Goal: Download file/media

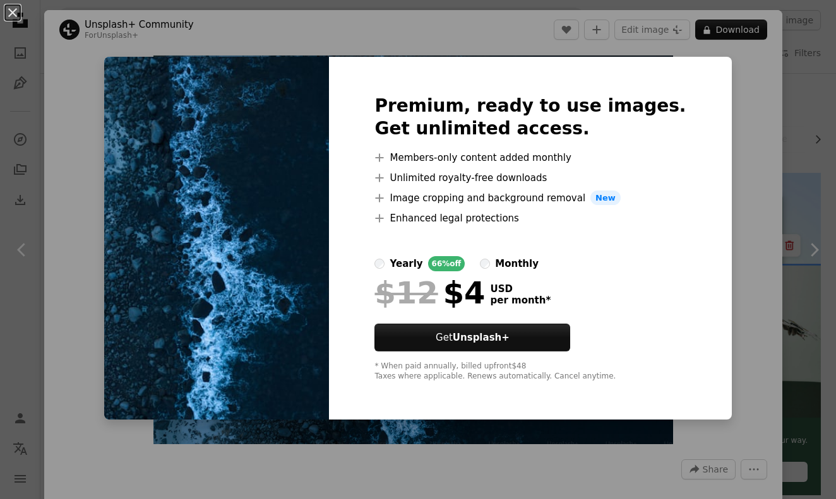
scroll to position [8739, 0]
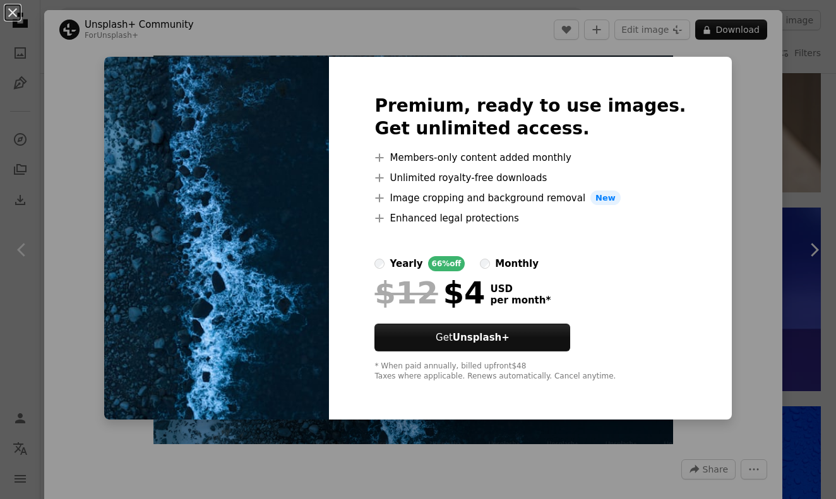
click at [817, 151] on div "An X shape Premium, ready to use images. Get unlimited access. A plus sign Memb…" at bounding box center [418, 249] width 836 height 499
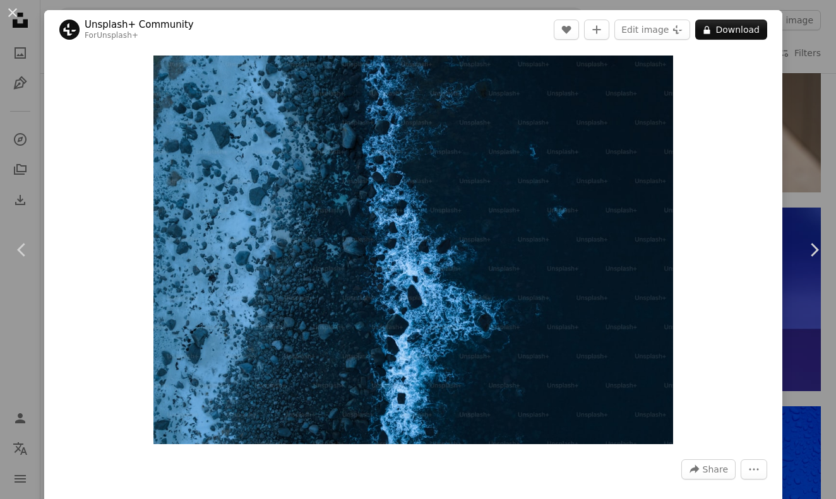
click at [816, 151] on div "An X shape Chevron left Chevron right Unsplash+ Community For Unsplash+ A heart…" at bounding box center [418, 249] width 836 height 499
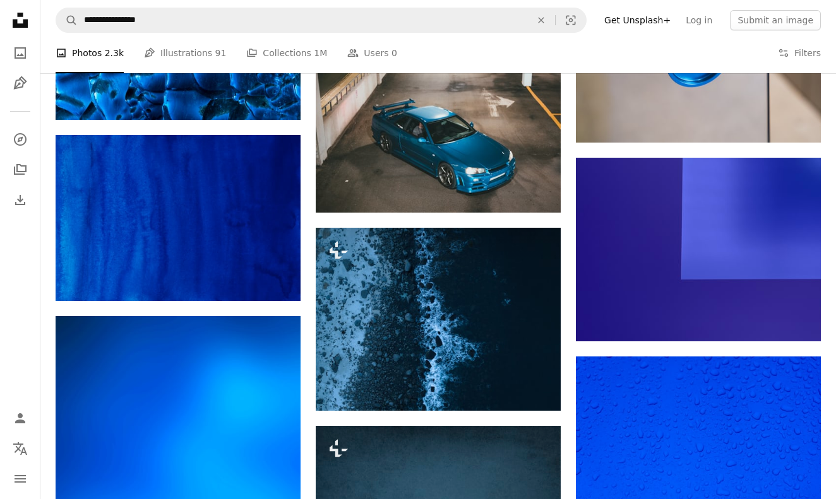
scroll to position [8791, 0]
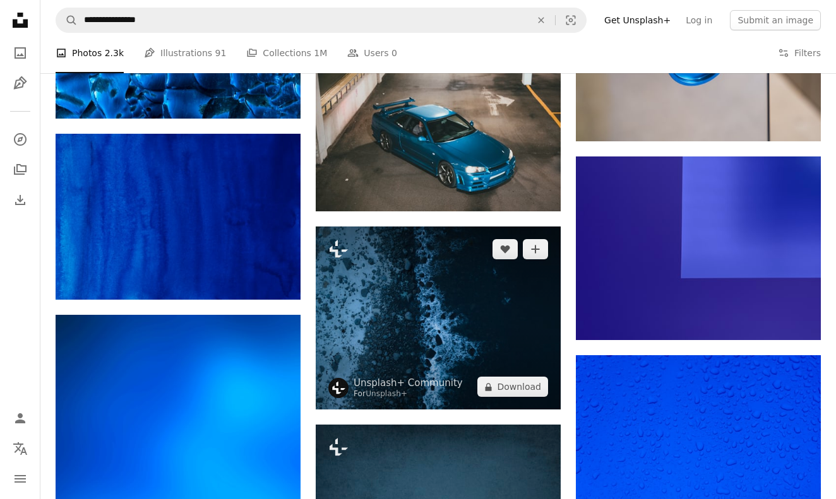
click at [464, 255] on img at bounding box center [438, 318] width 245 height 183
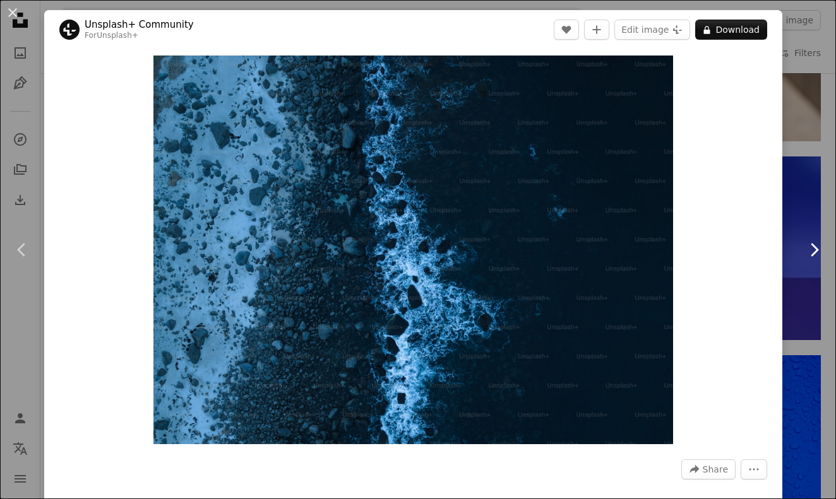
click at [798, 304] on link "Chevron right" at bounding box center [813, 249] width 44 height 121
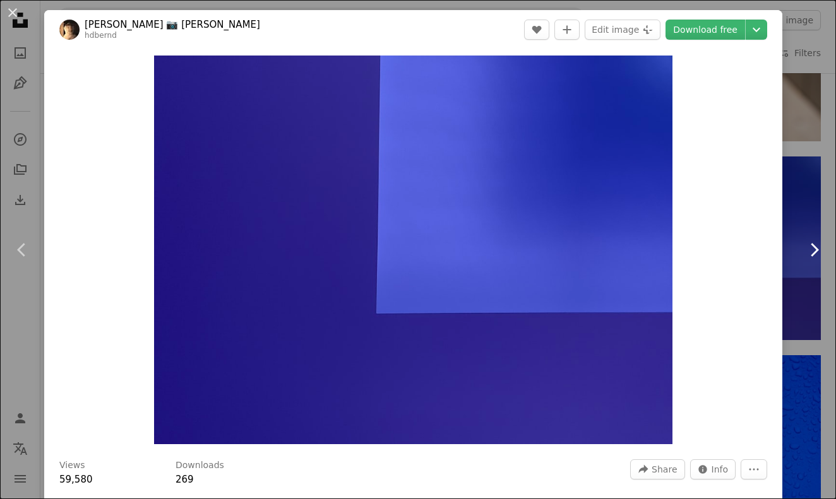
click at [814, 299] on link "Chevron right" at bounding box center [813, 249] width 44 height 121
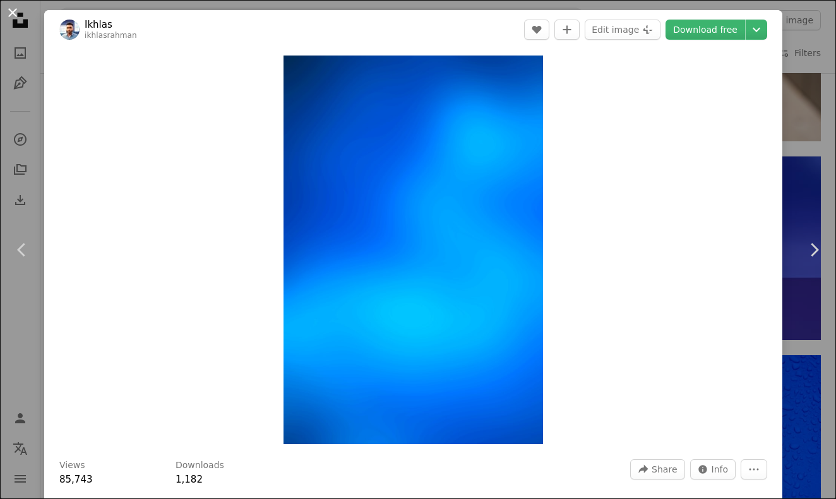
click at [14, 15] on button "An X shape" at bounding box center [12, 12] width 15 height 15
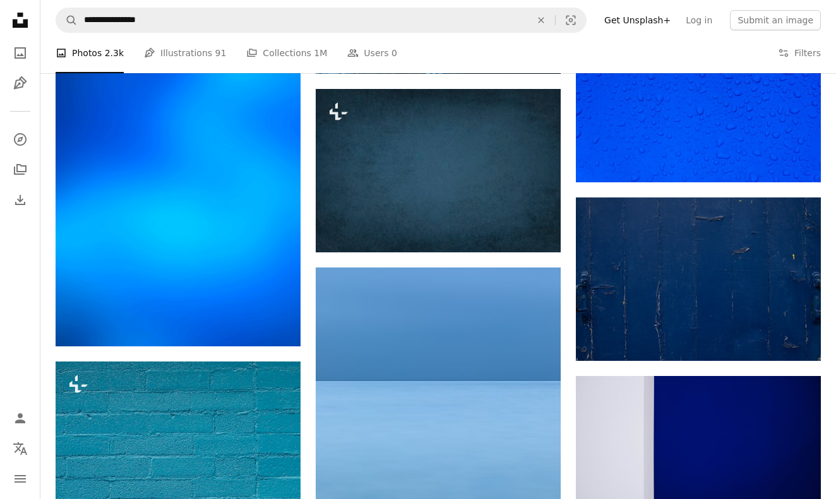
scroll to position [9127, 0]
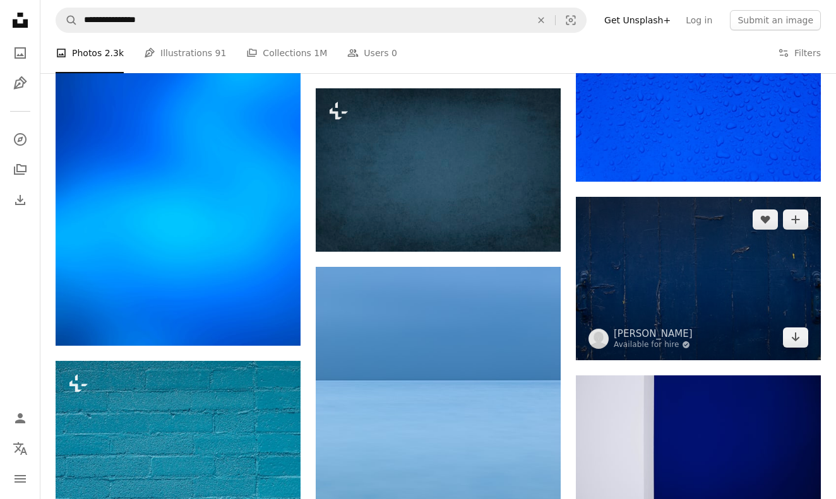
click at [713, 308] on img at bounding box center [698, 278] width 245 height 163
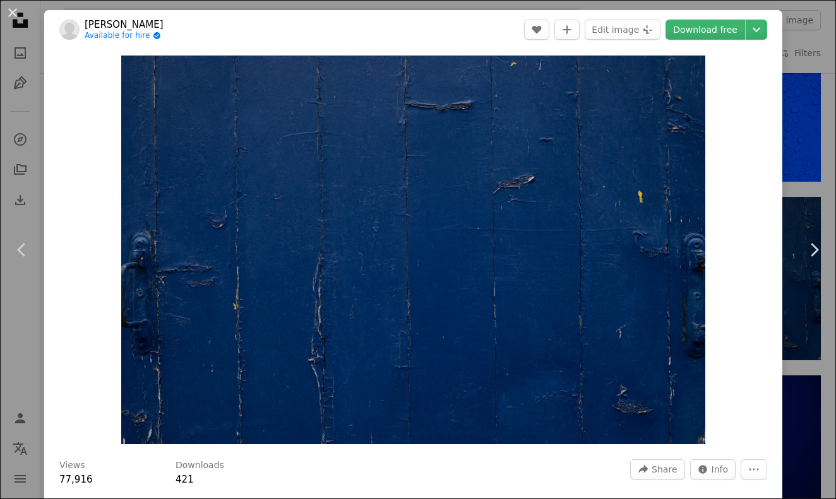
click at [782, 334] on div "Zoom in" at bounding box center [413, 249] width 738 height 401
click at [35, 259] on link "Chevron left" at bounding box center [22, 249] width 44 height 121
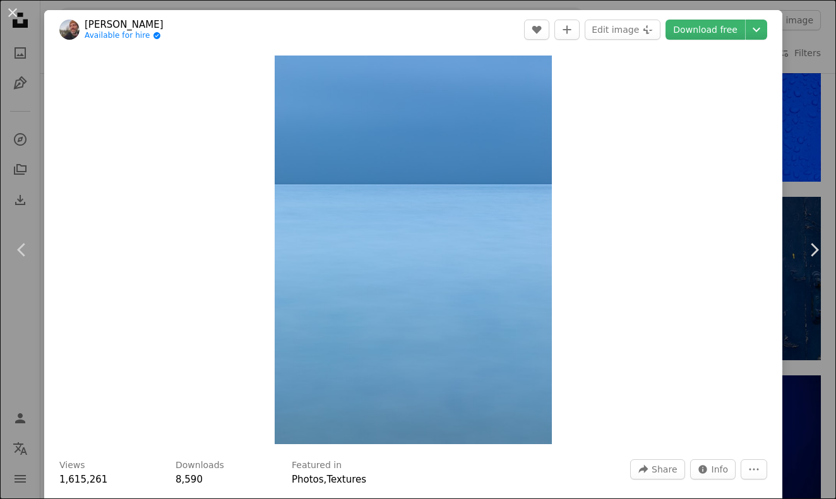
click at [37, 342] on div "An X shape Chevron left Chevron right [PERSON_NAME] Available for hire A checkm…" at bounding box center [418, 249] width 836 height 499
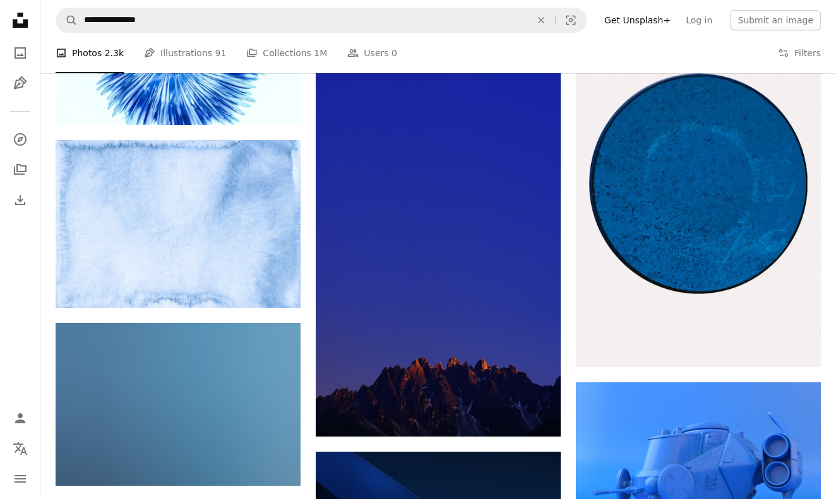
scroll to position [14065, 0]
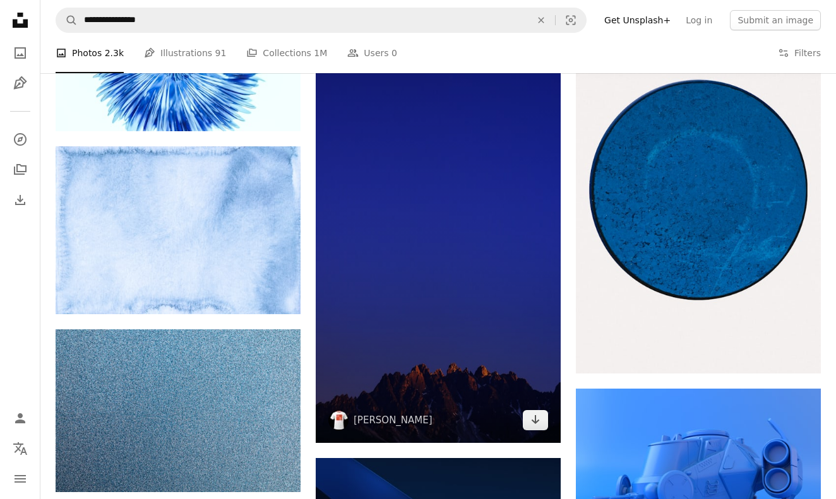
click at [386, 324] on img at bounding box center [438, 225] width 245 height 435
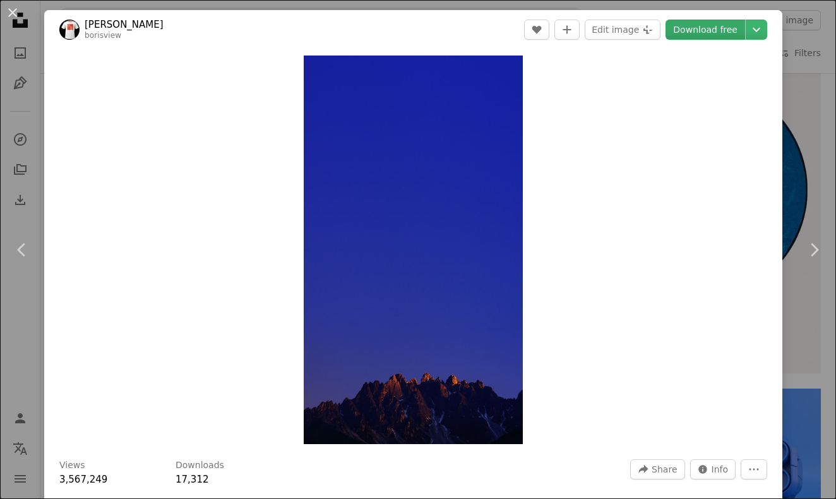
click at [713, 31] on link "Download free" at bounding box center [705, 30] width 80 height 20
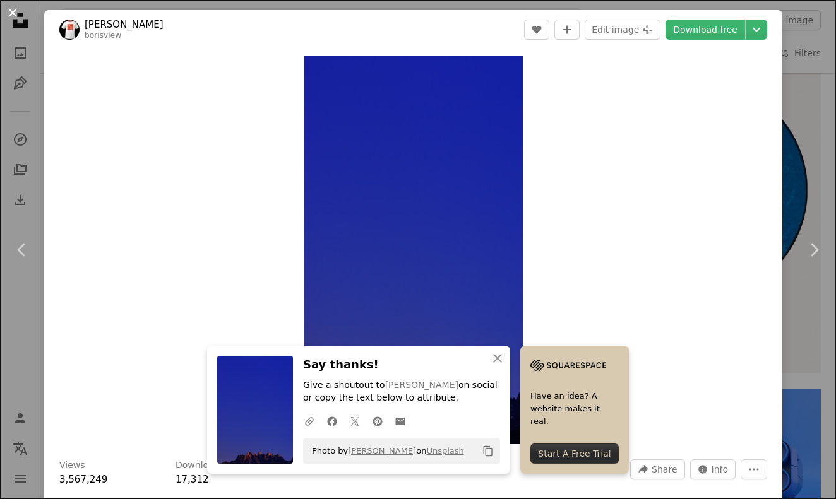
click at [17, 19] on button "An X shape" at bounding box center [12, 12] width 15 height 15
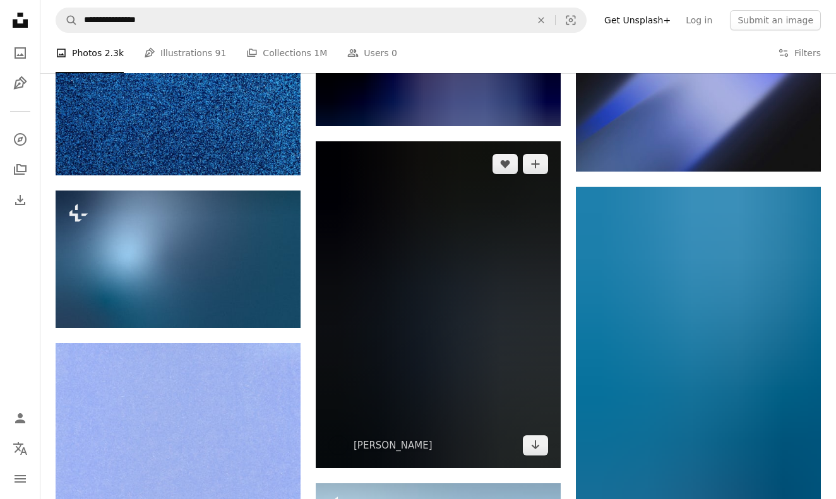
scroll to position [15417, 0]
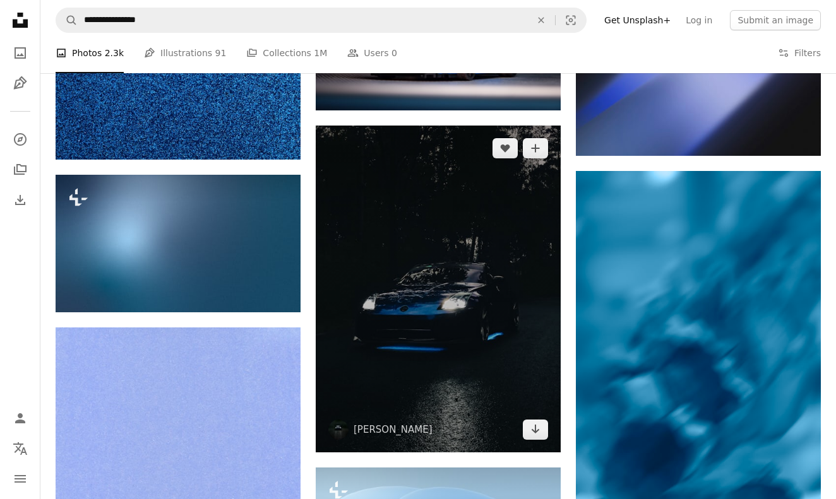
click at [389, 379] on img at bounding box center [438, 289] width 245 height 327
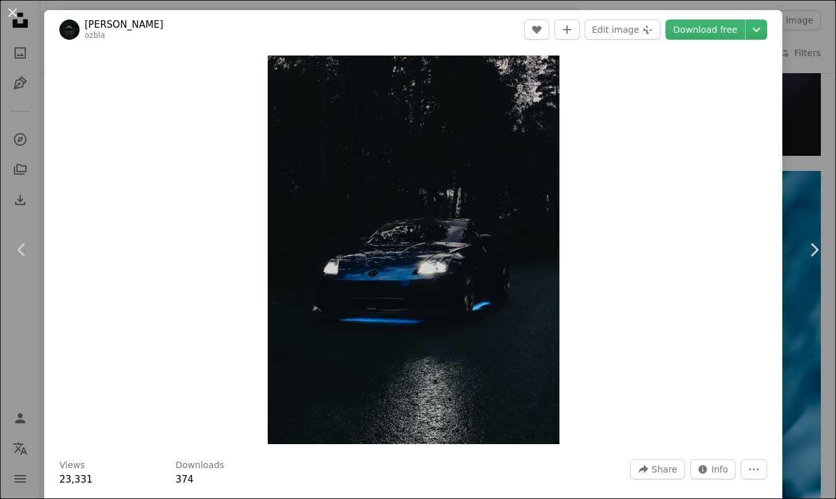
click at [90, 352] on div "Zoom in" at bounding box center [413, 249] width 738 height 401
click at [3, 249] on link "Chevron left" at bounding box center [22, 249] width 44 height 121
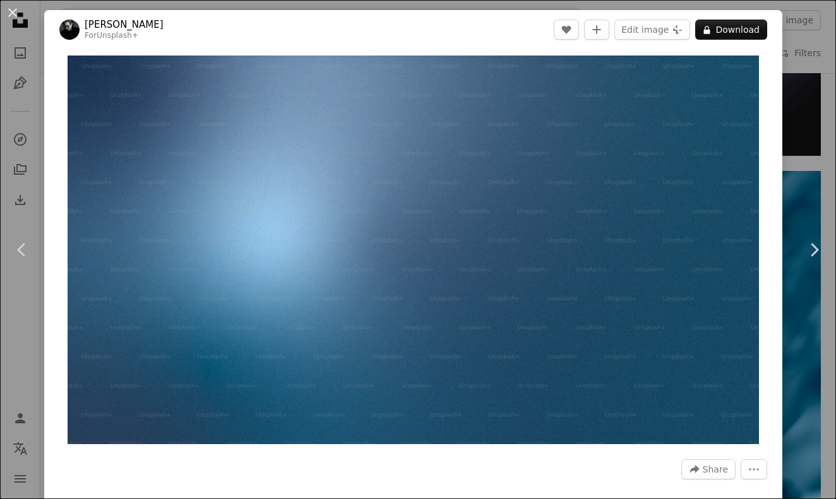
click at [44, 363] on div "An X shape Chevron left Chevron right [PERSON_NAME] For Unsplash+ A heart A plu…" at bounding box center [418, 249] width 836 height 499
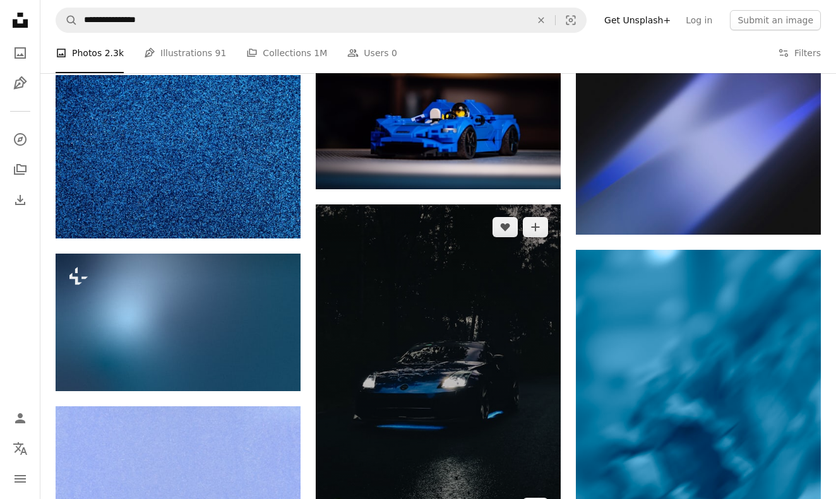
scroll to position [15339, 0]
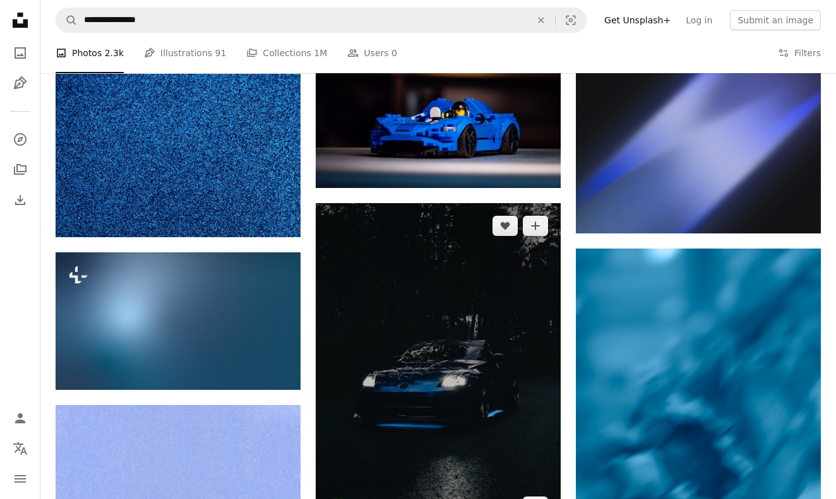
click at [463, 352] on img at bounding box center [438, 366] width 245 height 327
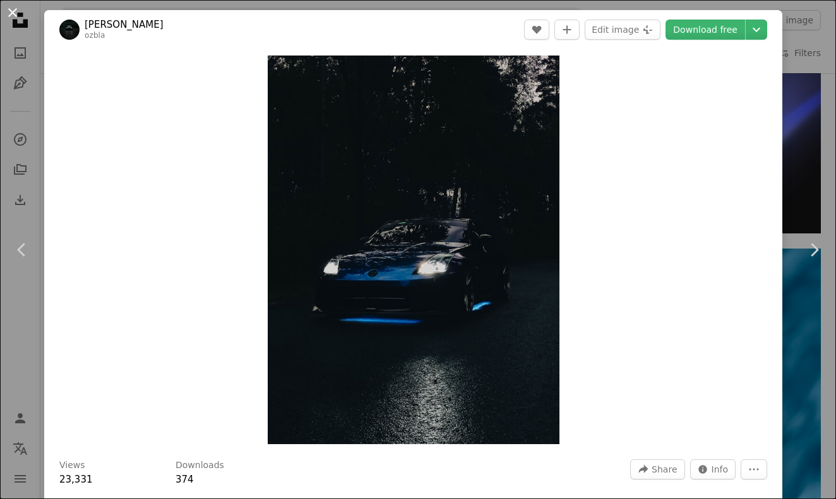
click at [13, 19] on button "An X shape" at bounding box center [12, 12] width 15 height 15
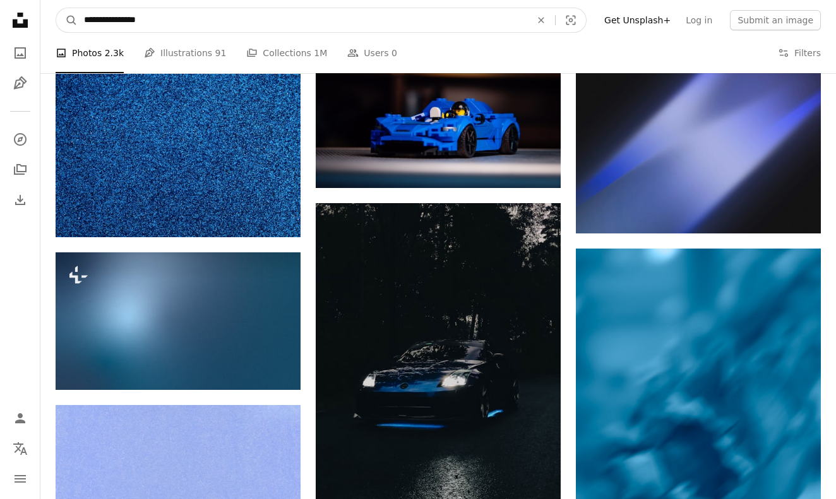
click at [138, 19] on input "**********" at bounding box center [302, 20] width 449 height 24
drag, startPoint x: 160, startPoint y: 21, endPoint x: 100, endPoint y: 20, distance: 60.0
click at [100, 20] on input "**********" at bounding box center [302, 20] width 449 height 24
type input "******"
click at [67, 20] on button "A magnifying glass" at bounding box center [66, 20] width 21 height 24
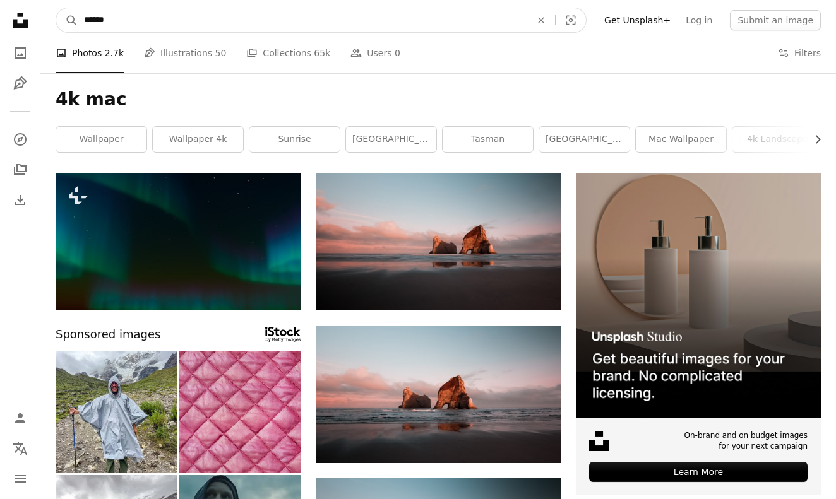
click at [131, 27] on input "******" at bounding box center [302, 20] width 449 height 24
type input "**********"
click at [67, 20] on button "A magnifying glass" at bounding box center [66, 20] width 21 height 24
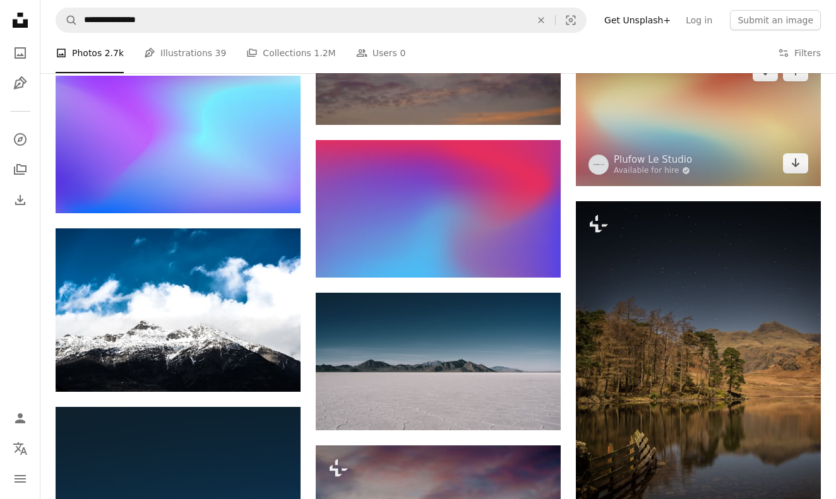
scroll to position [2502, 0]
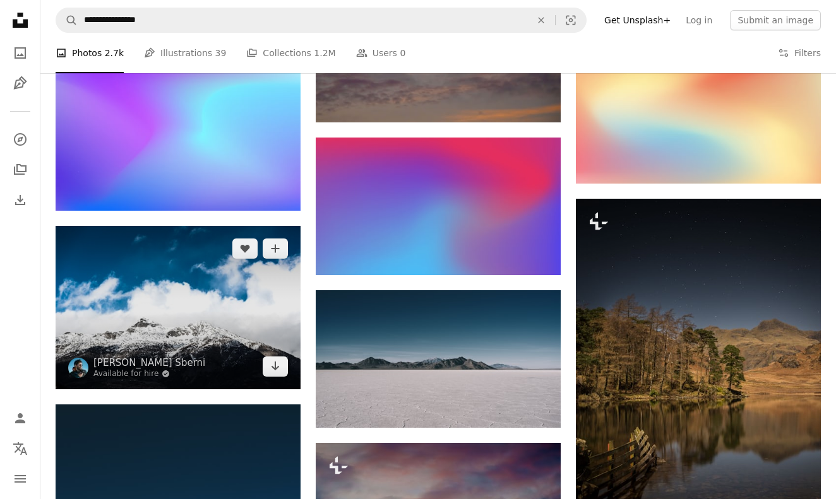
click at [273, 306] on img at bounding box center [178, 307] width 245 height 163
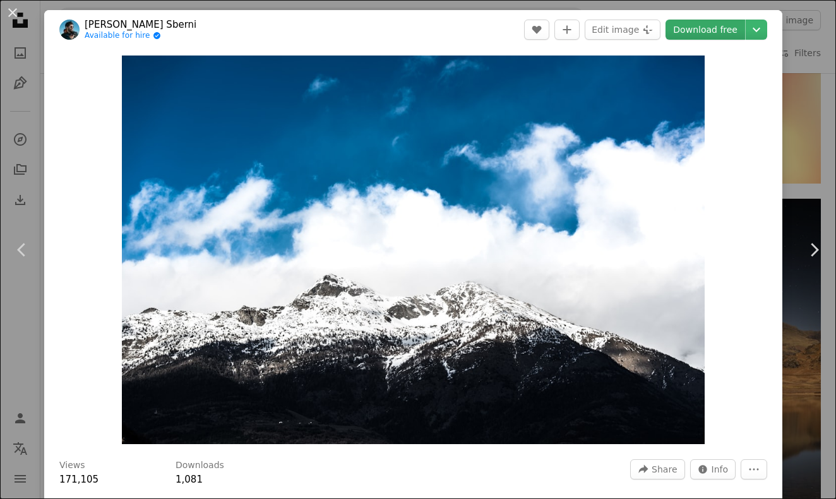
click at [705, 27] on link "Download free" at bounding box center [705, 30] width 80 height 20
